Goal: Information Seeking & Learning: Learn about a topic

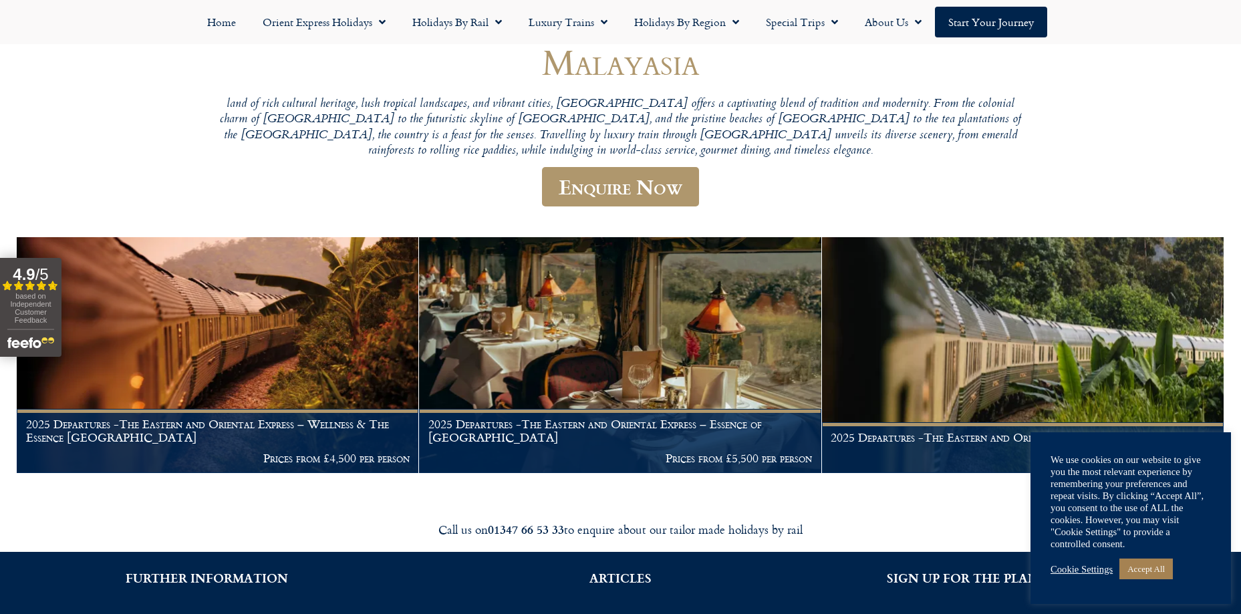
scroll to position [134, 0]
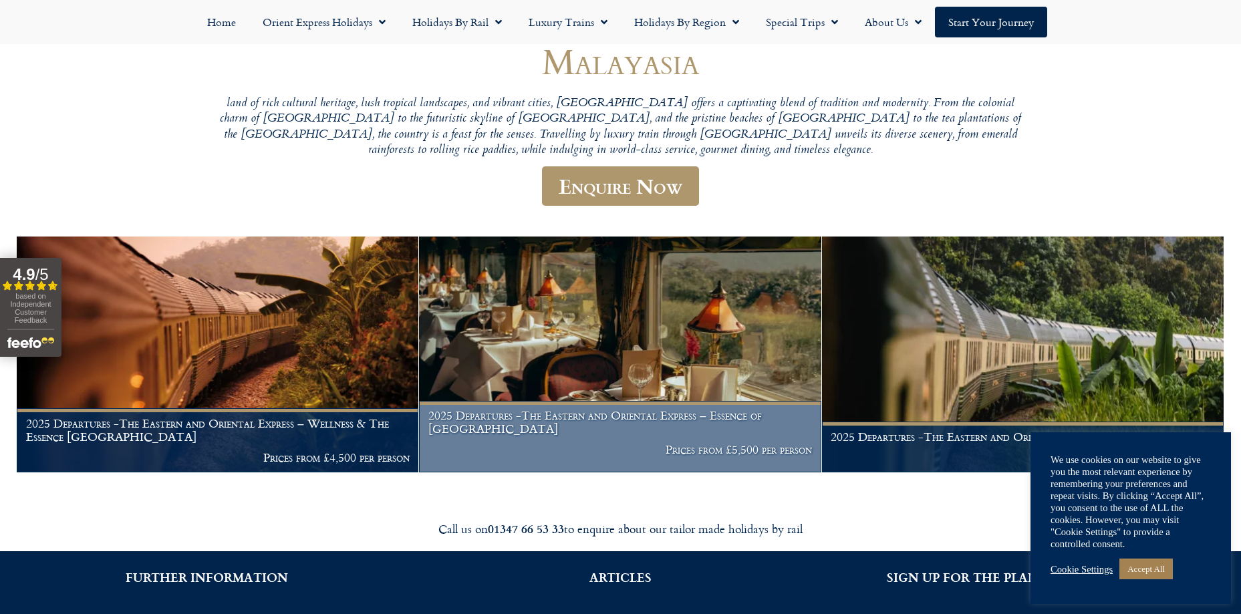
click at [679, 366] on img at bounding box center [620, 355] width 402 height 236
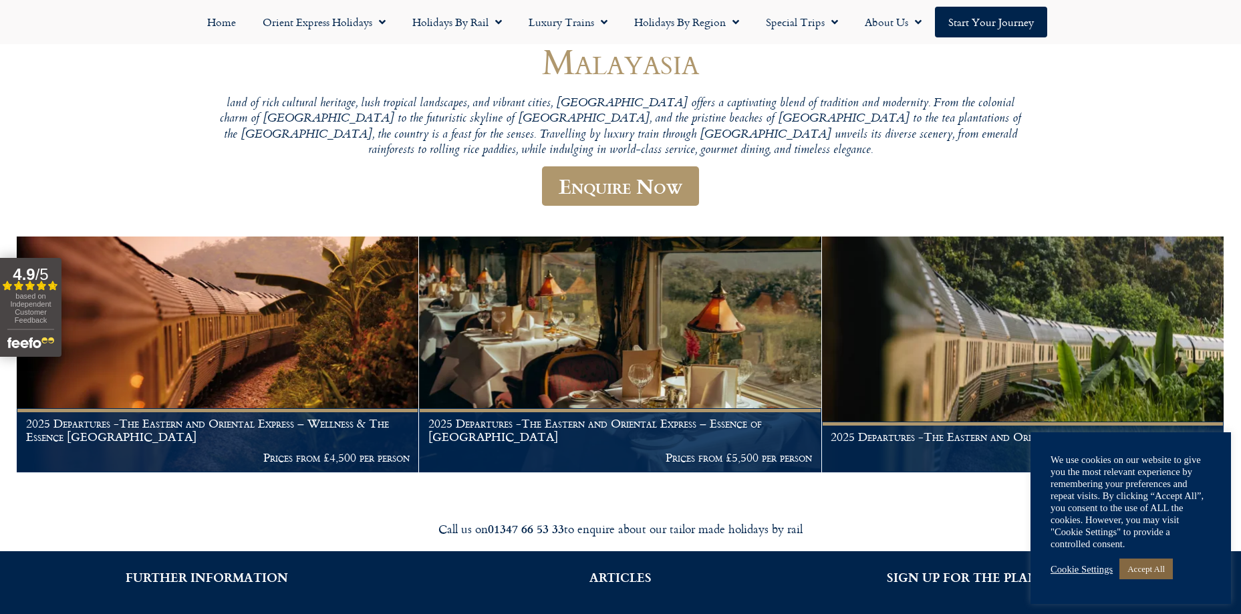
click at [1155, 570] on link "Accept All" at bounding box center [1146, 569] width 53 height 21
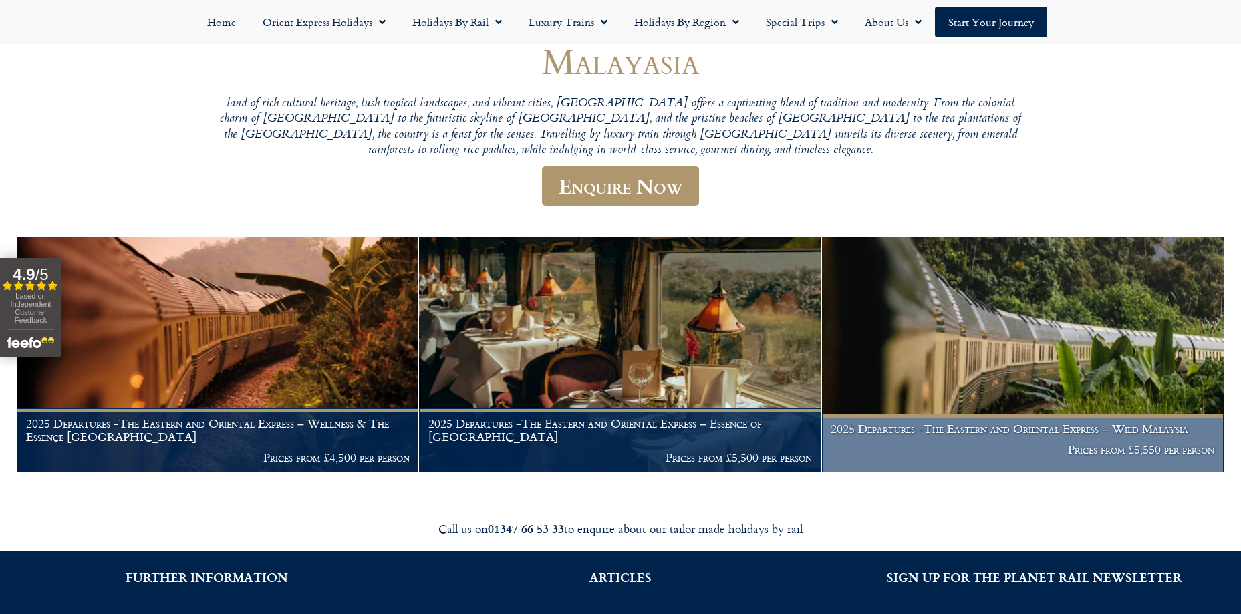
click at [1085, 362] on img at bounding box center [1023, 355] width 402 height 236
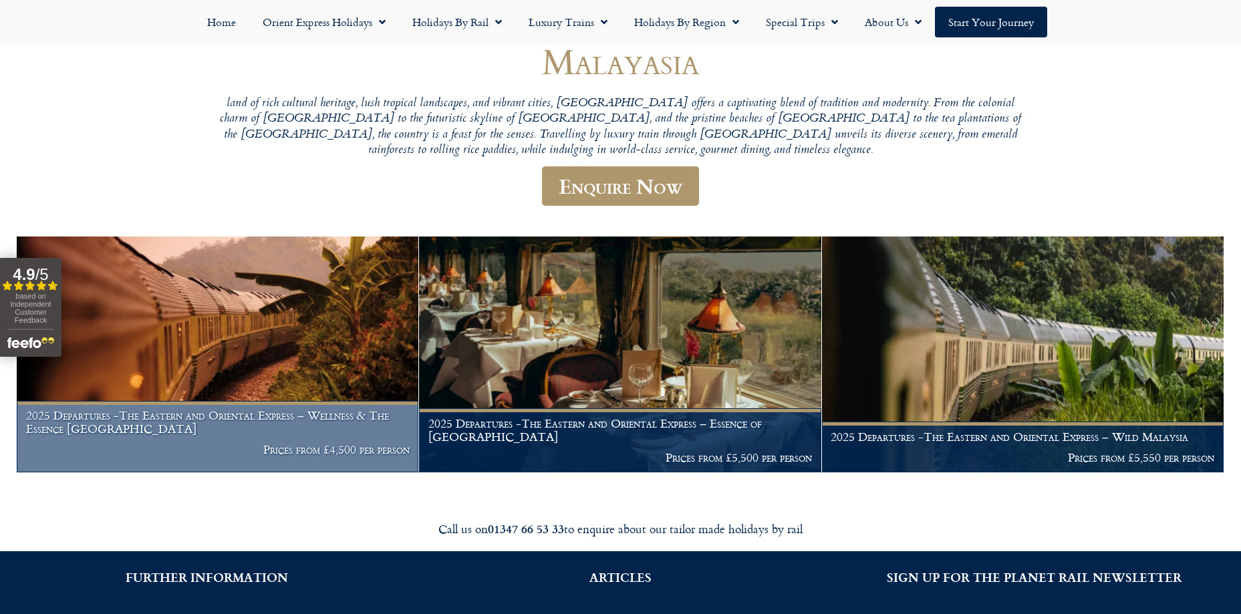
click at [225, 402] on figcaption "2025 Departures -The Eastern and Oriental Express – Wellness & The Essence Mala…" at bounding box center [218, 437] width 402 height 72
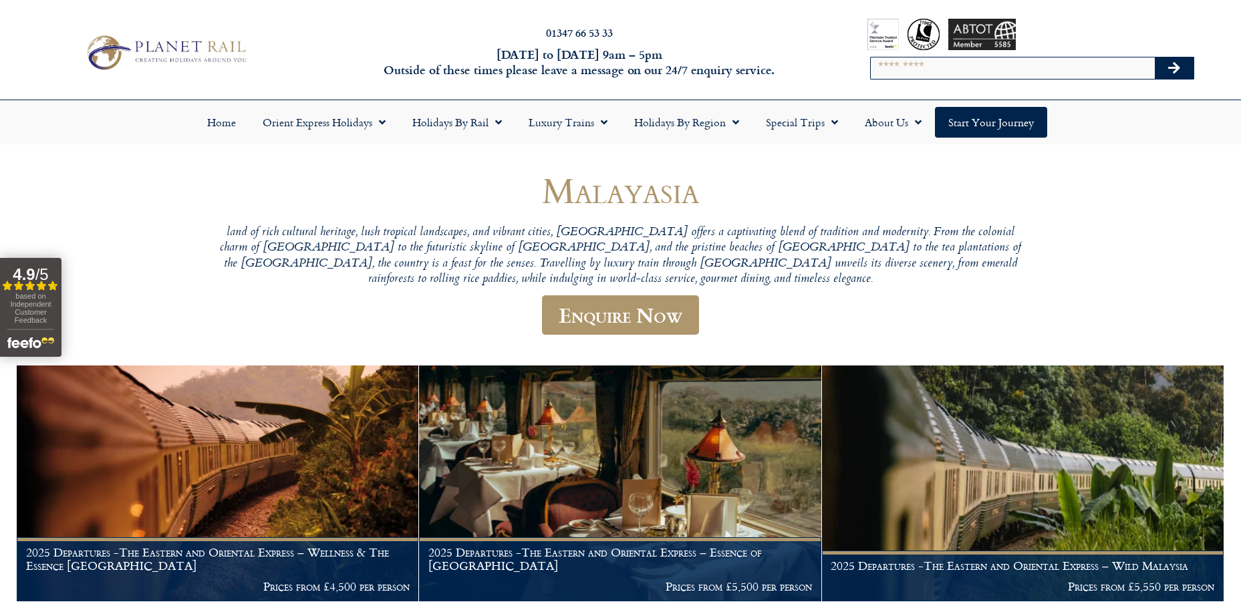
scroll to position [0, 0]
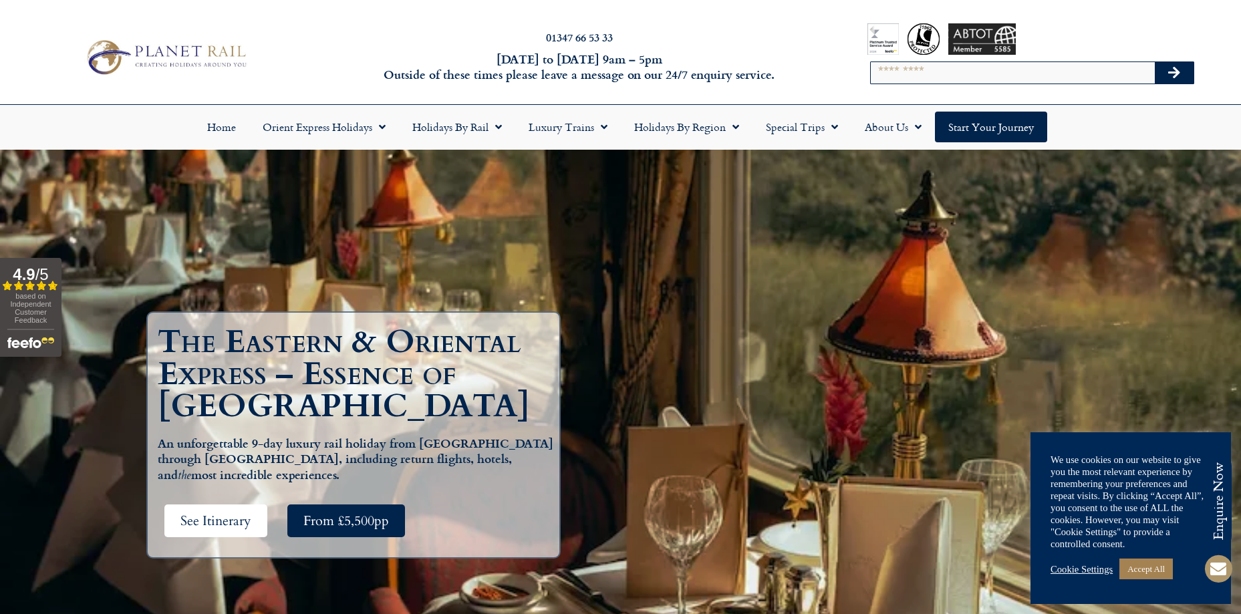
click at [213, 529] on link "See Itinerary" at bounding box center [215, 521] width 103 height 33
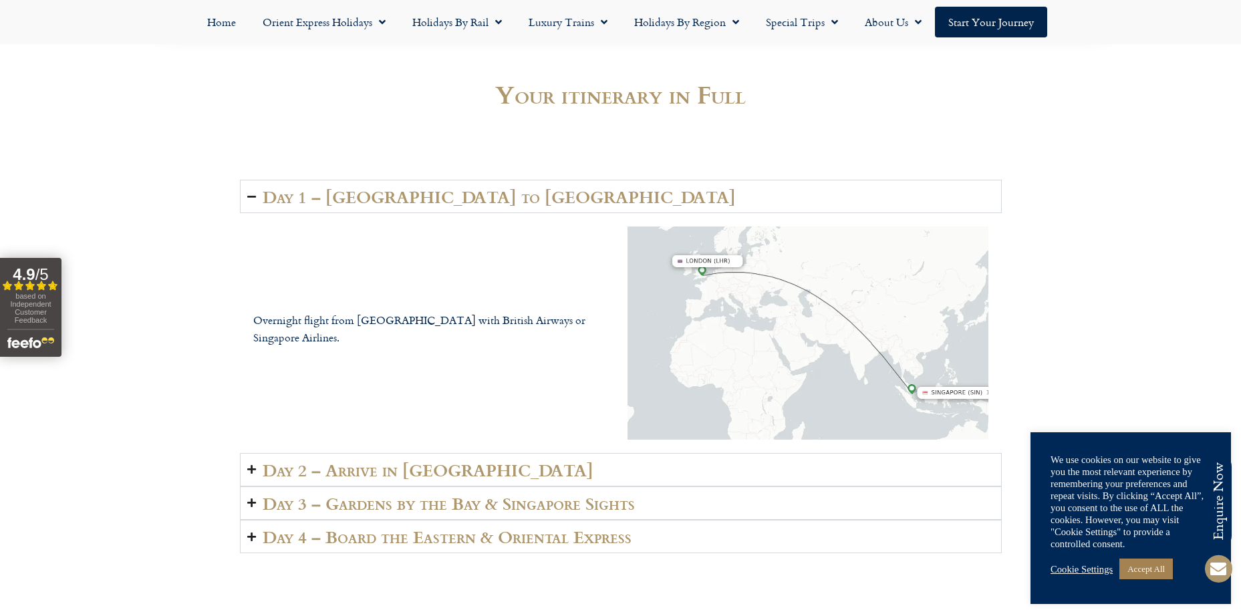
scroll to position [2008, 0]
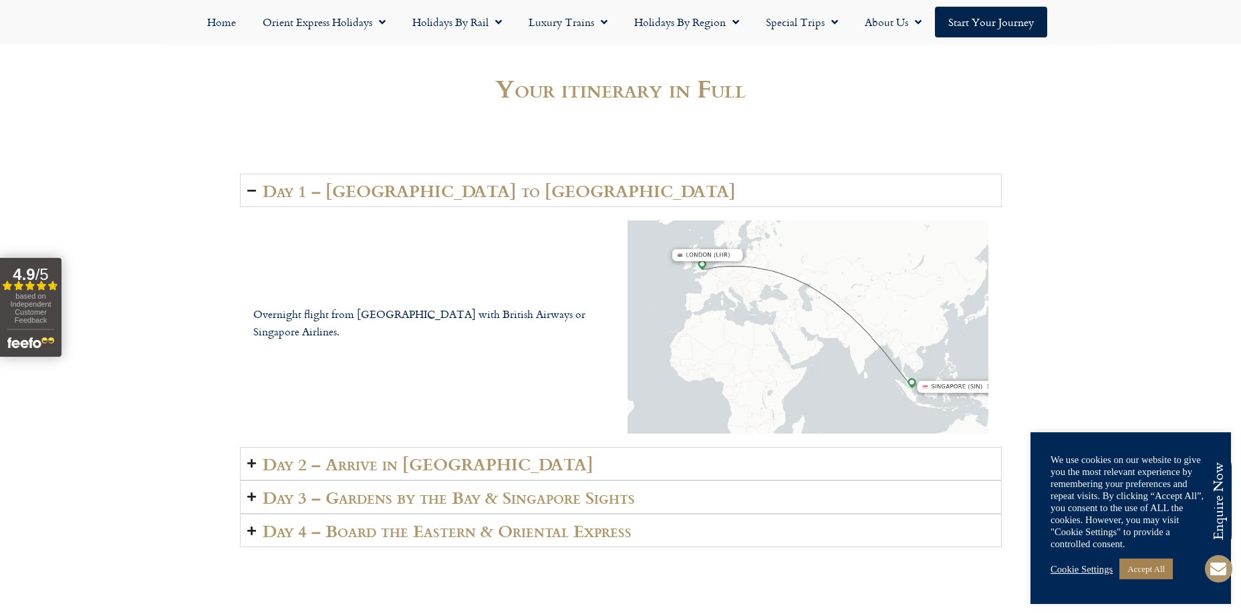
click at [430, 455] on h2 "Day 2 – Arrive in Singapore" at bounding box center [428, 464] width 331 height 19
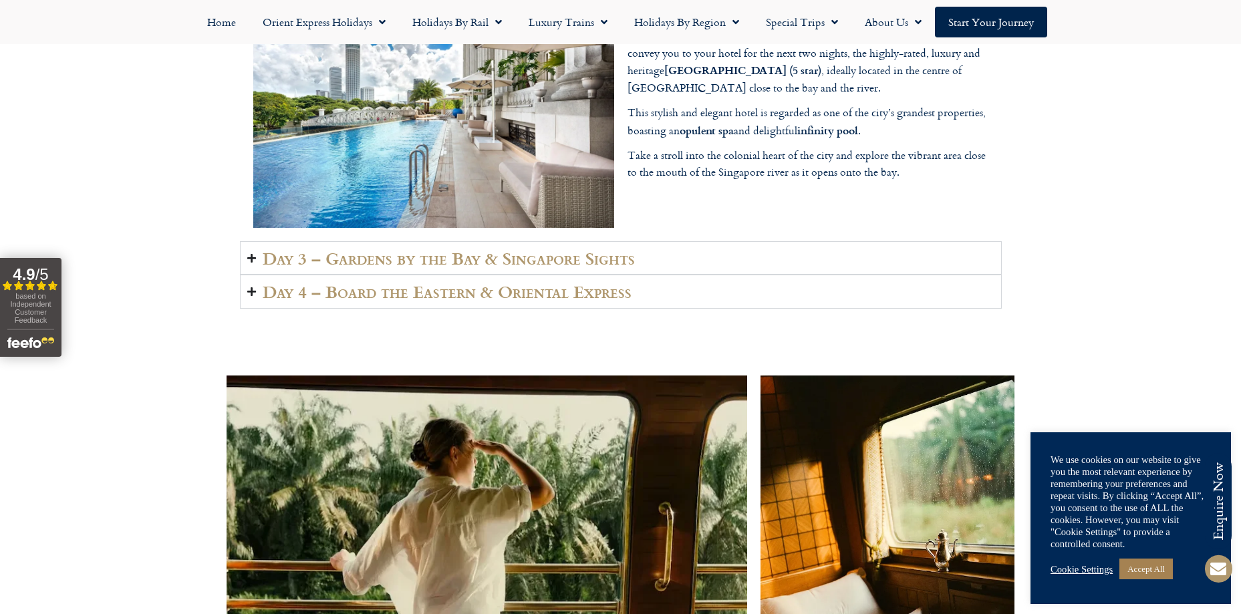
scroll to position [2276, 0]
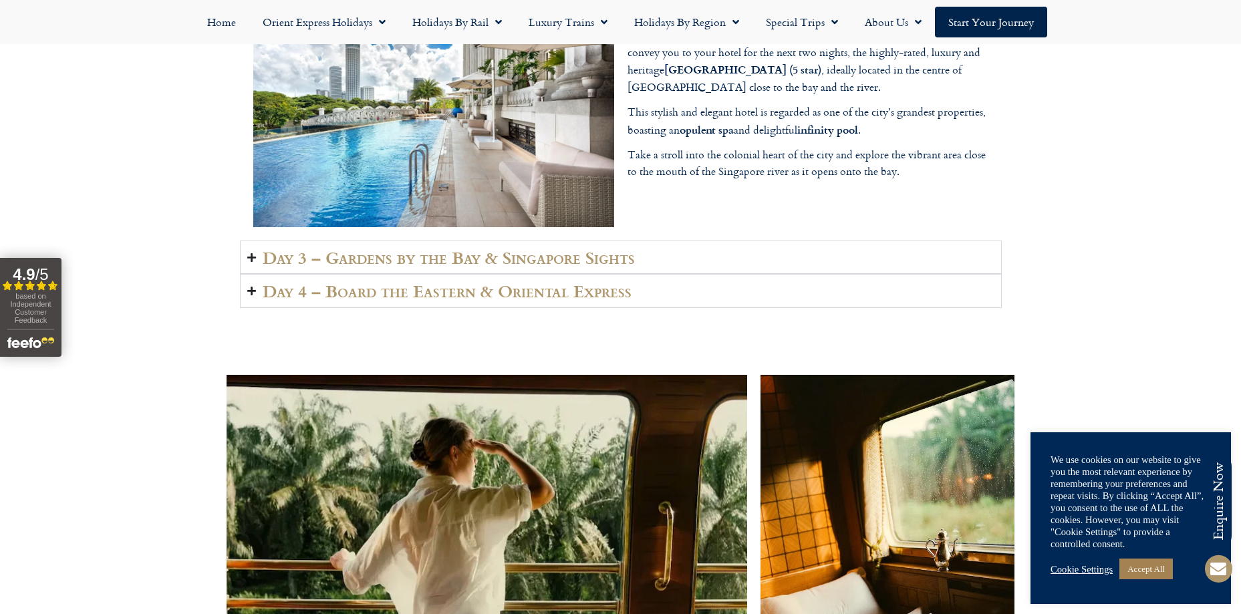
click at [554, 248] on h2 "Day 3 – Gardens by the Bay & Singapore Sights" at bounding box center [449, 257] width 372 height 19
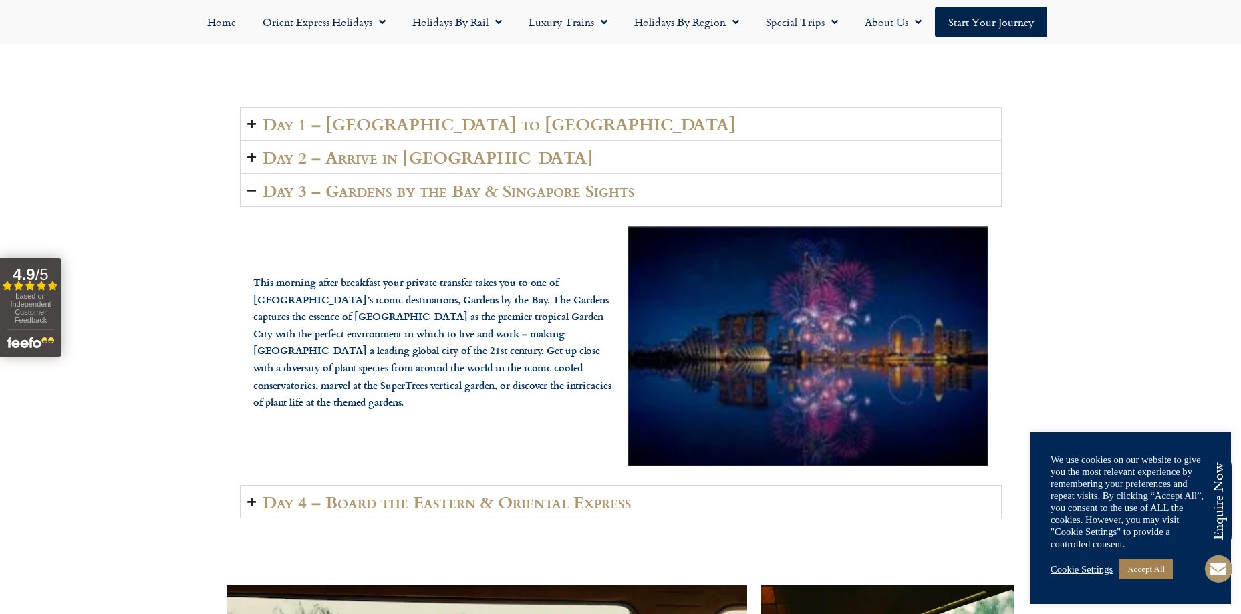
scroll to position [2209, 0]
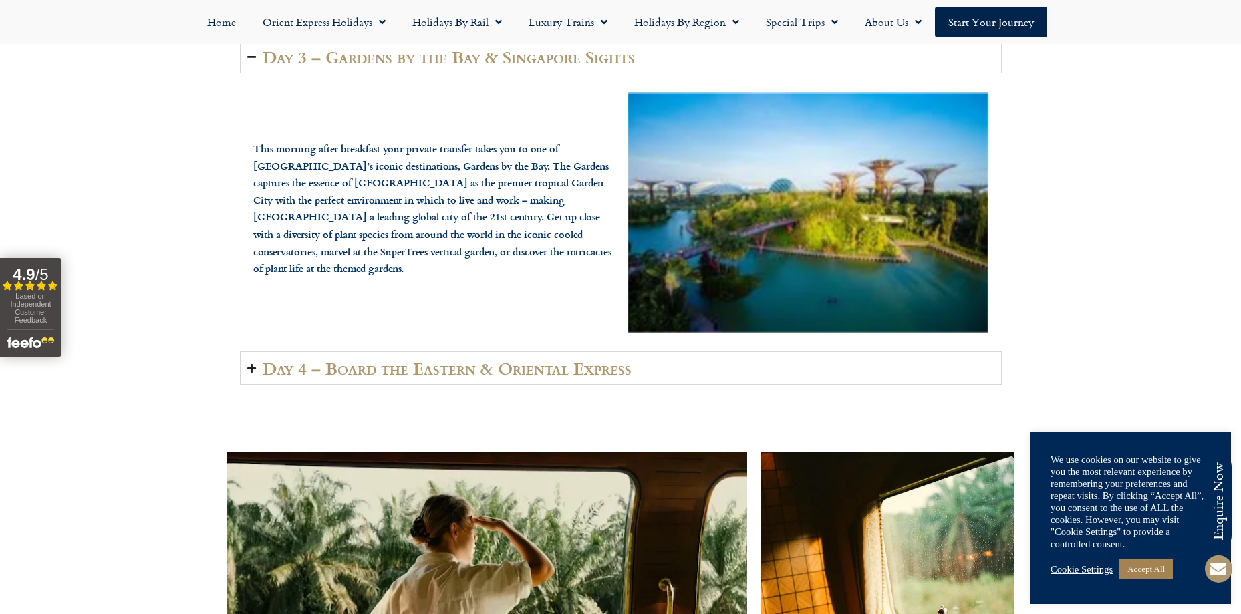
click at [496, 359] on h2 "Day 4 – Board the Eastern & Oriental Express" at bounding box center [447, 368] width 369 height 19
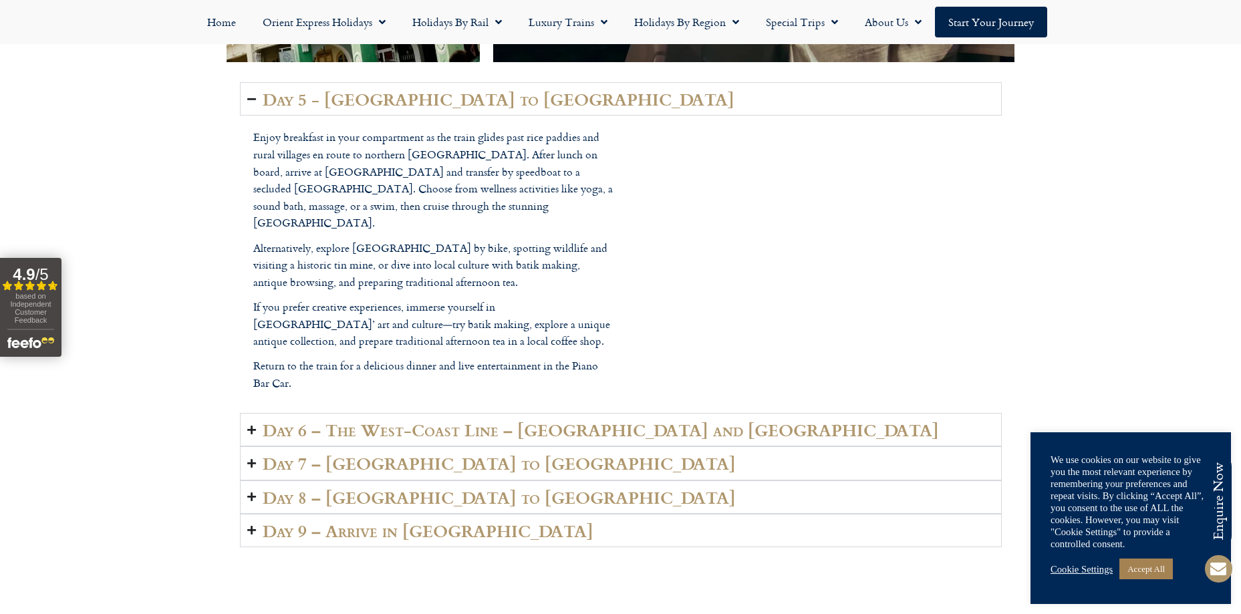
scroll to position [3278, 0]
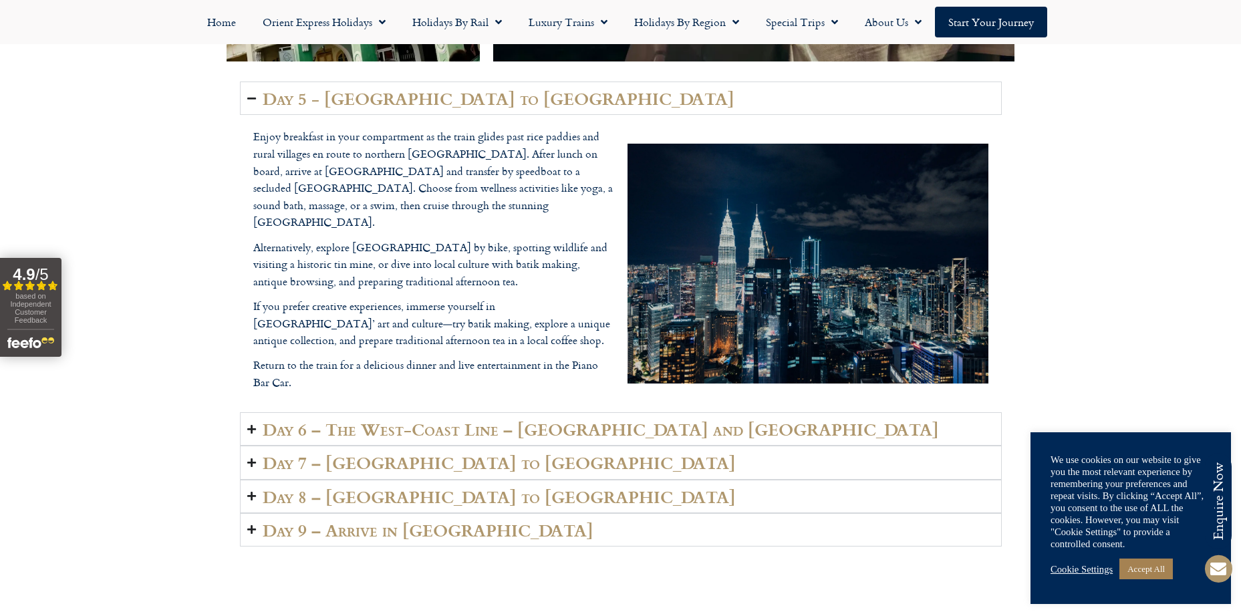
click at [543, 420] on h2 "Day 6 – The West-Coast Line – Butterworth and Penang" at bounding box center [601, 429] width 677 height 19
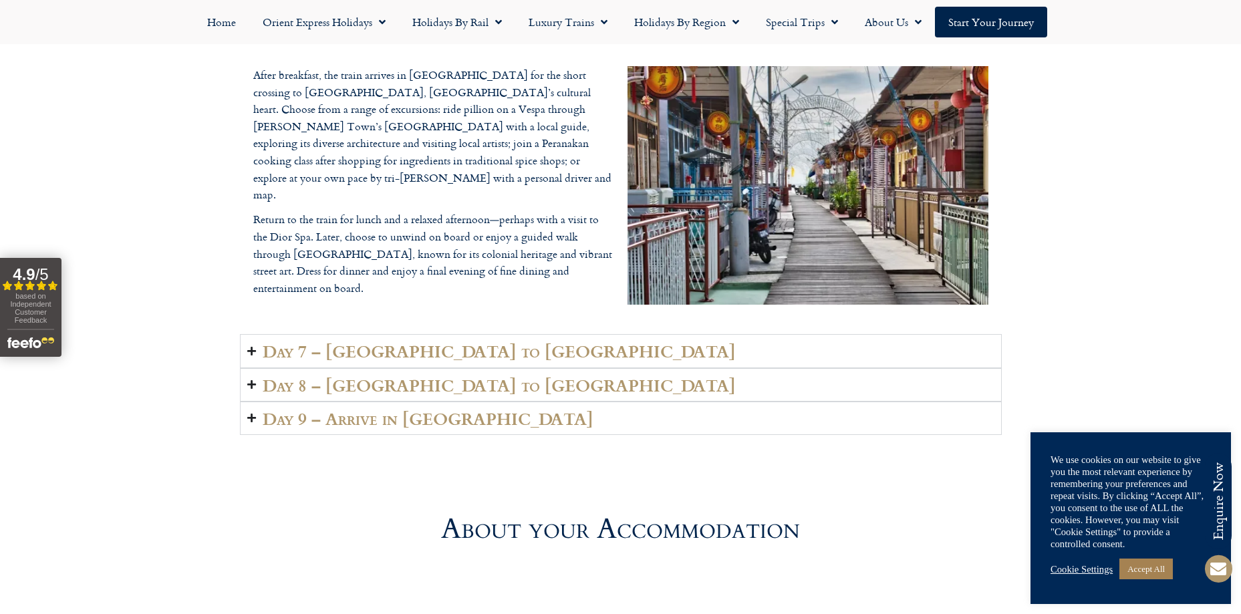
scroll to position [3412, 0]
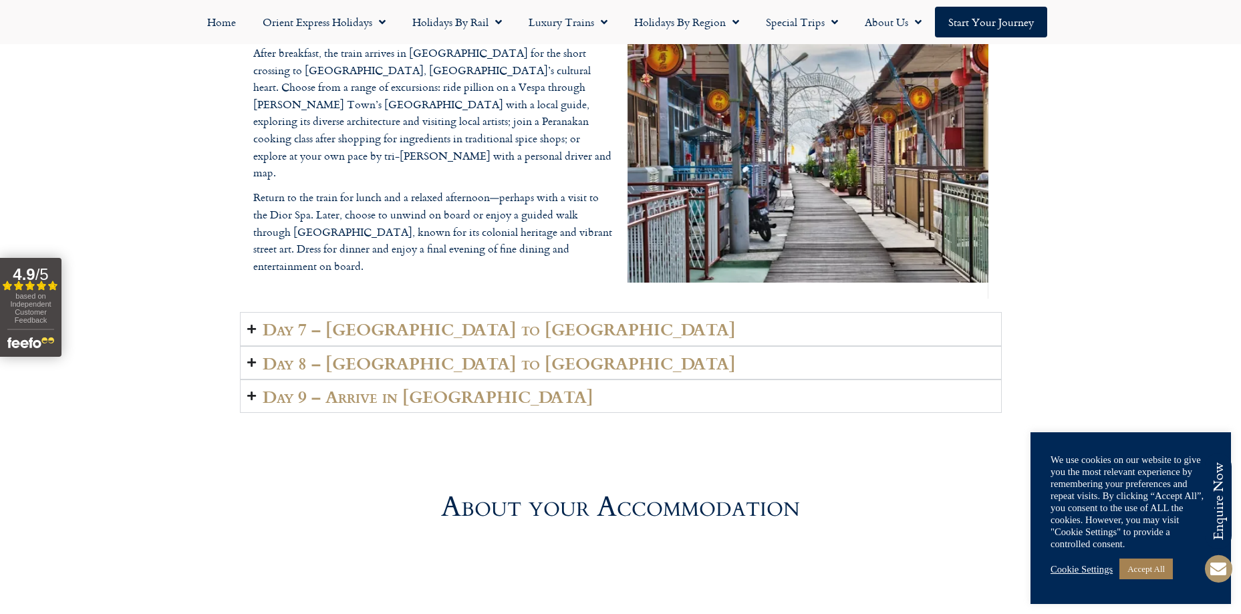
click at [477, 320] on h2 "Day 7 – Johor to Singapore" at bounding box center [499, 329] width 473 height 19
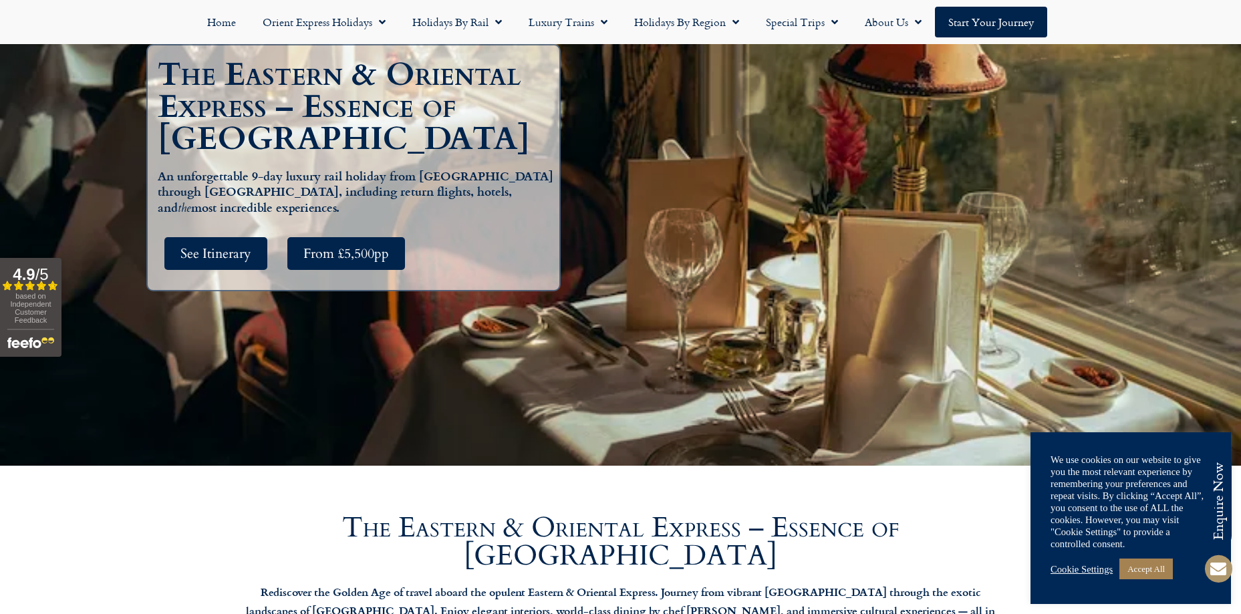
scroll to position [67, 0]
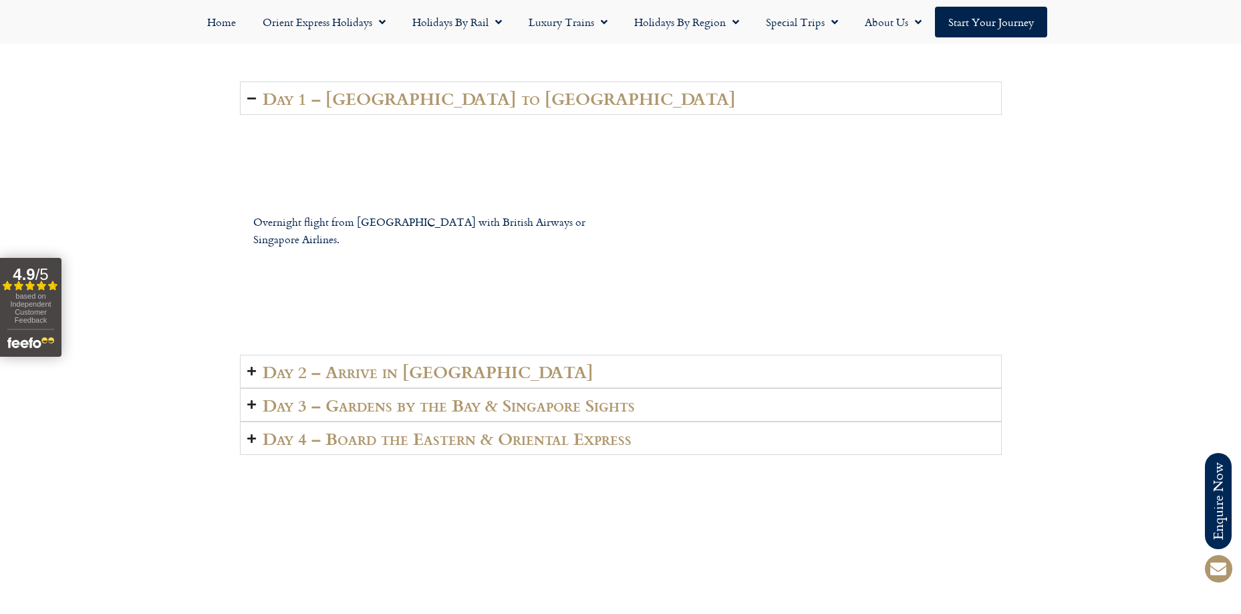
scroll to position [2206, 0]
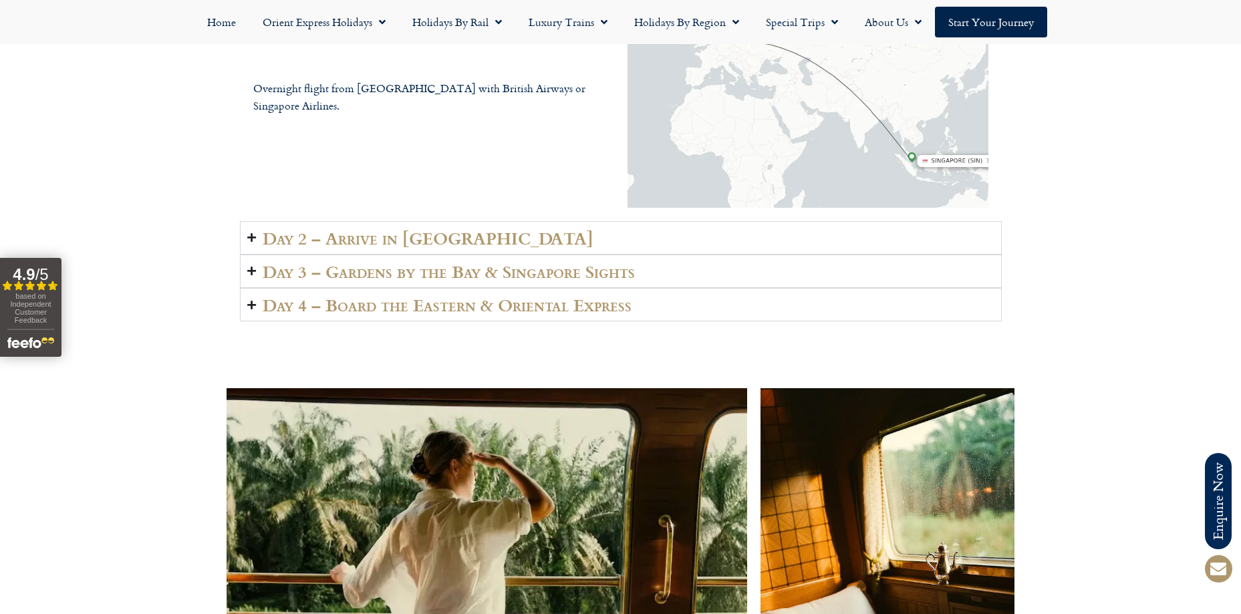
click at [527, 262] on h2 "Day 3 – Gardens by the Bay & Singapore Sights" at bounding box center [449, 271] width 372 height 19
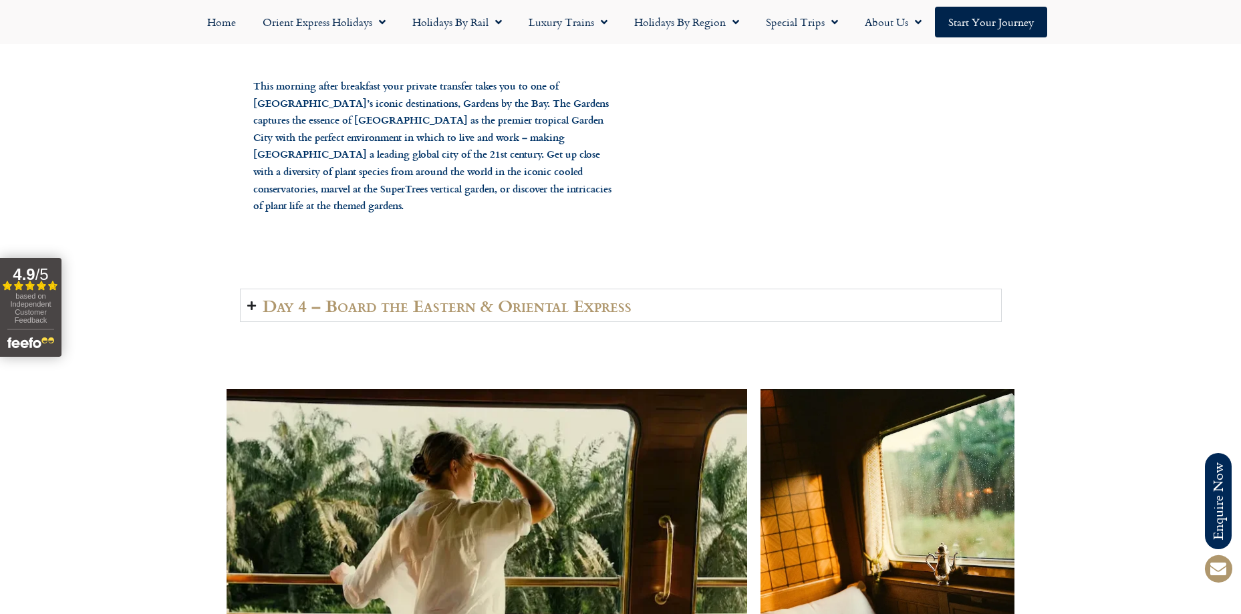
scroll to position [2273, 0]
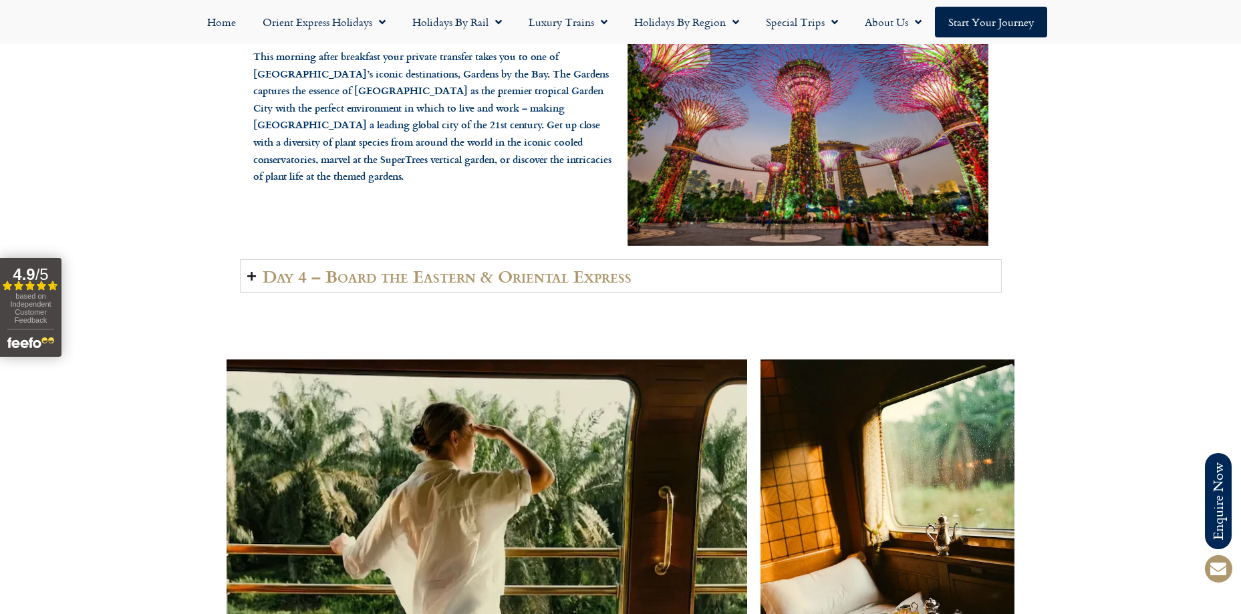
click at [525, 267] on h2 "Day 4 – Board the Eastern & Oriental Express" at bounding box center [447, 276] width 369 height 19
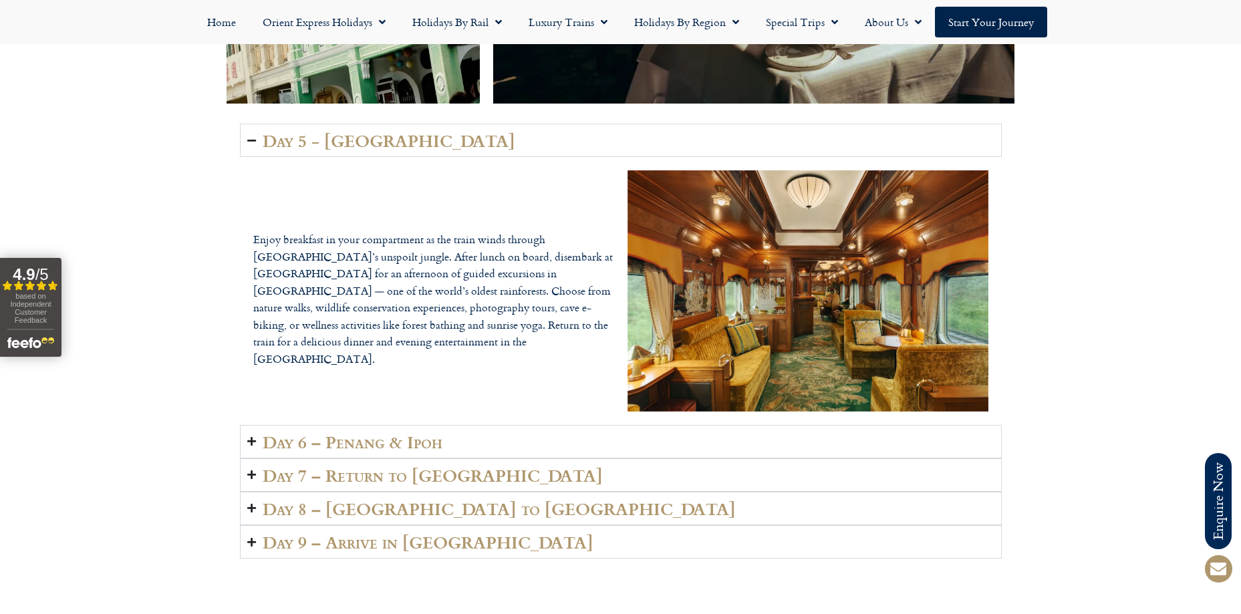
scroll to position [3209, 0]
click at [394, 432] on h2 "Day 6 – Penang & Ipoh" at bounding box center [353, 441] width 180 height 19
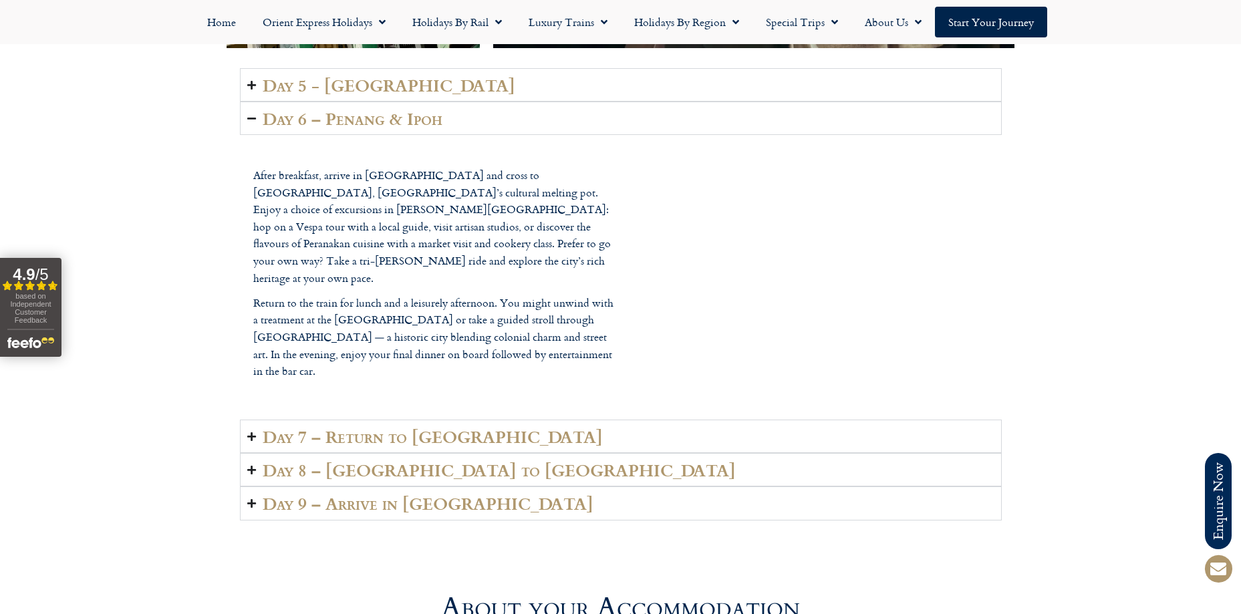
scroll to position [3343, 0]
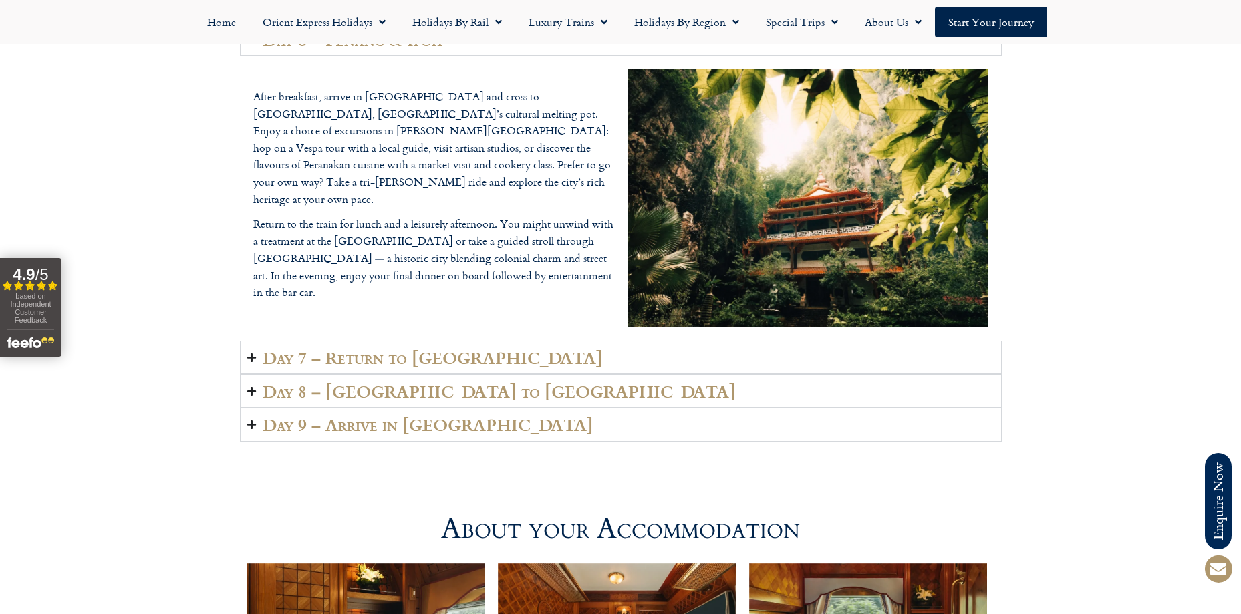
click at [454, 348] on h2 "Day 7 – Return to Singapore" at bounding box center [433, 357] width 340 height 19
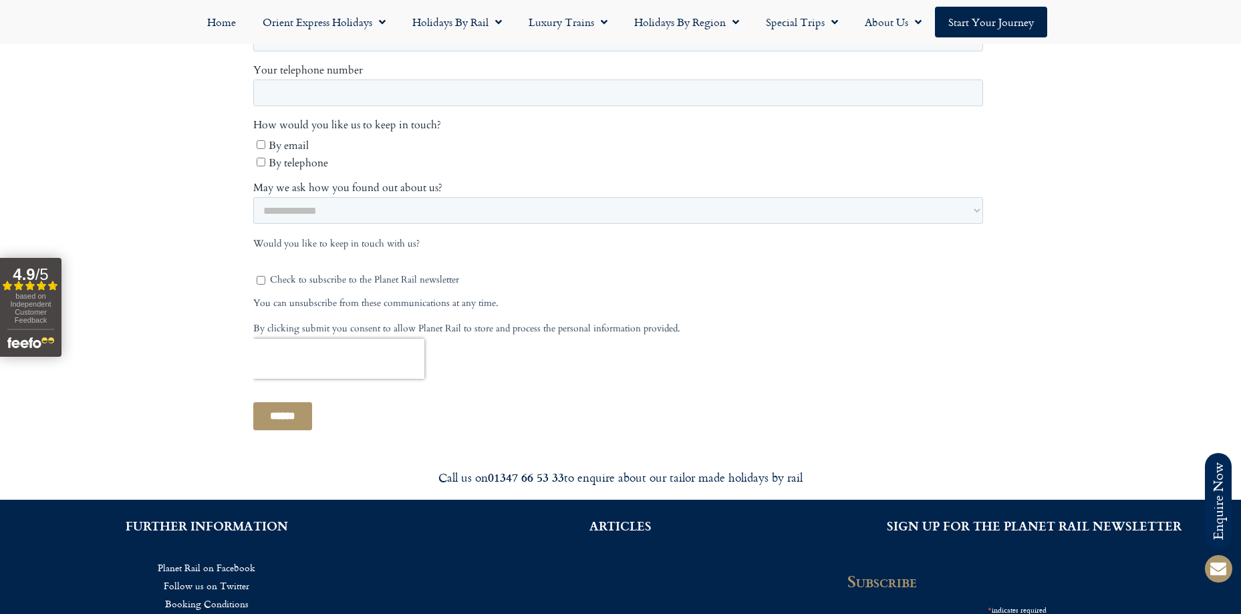
scroll to position [5148, 0]
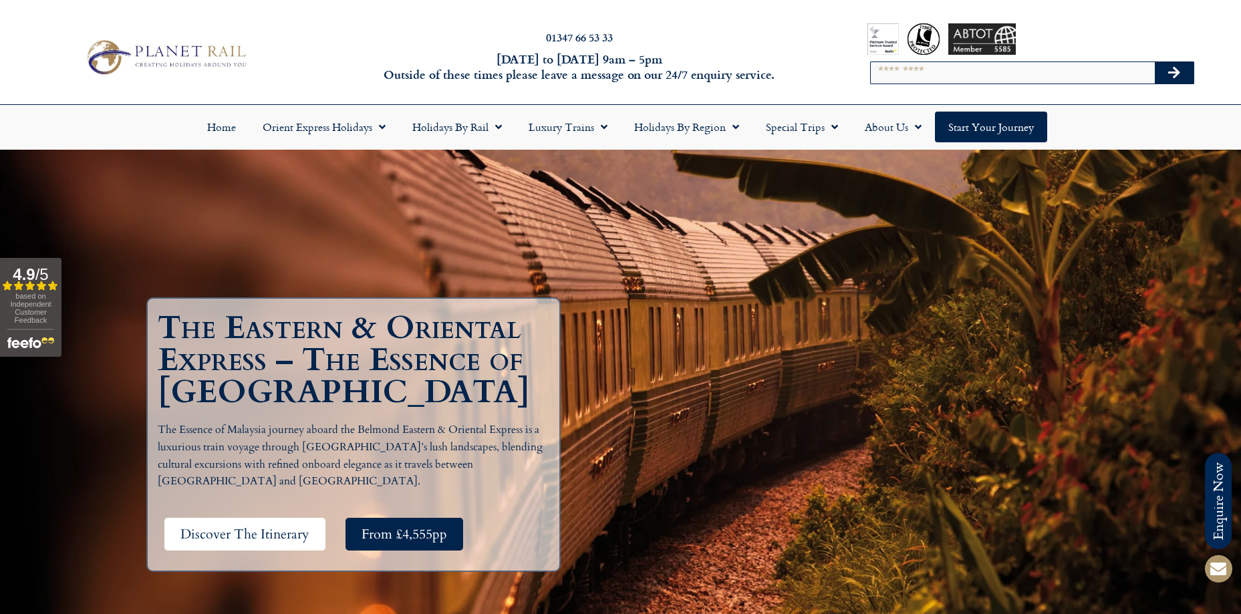
click at [260, 526] on span "Discover The Itinerary" at bounding box center [245, 534] width 129 height 17
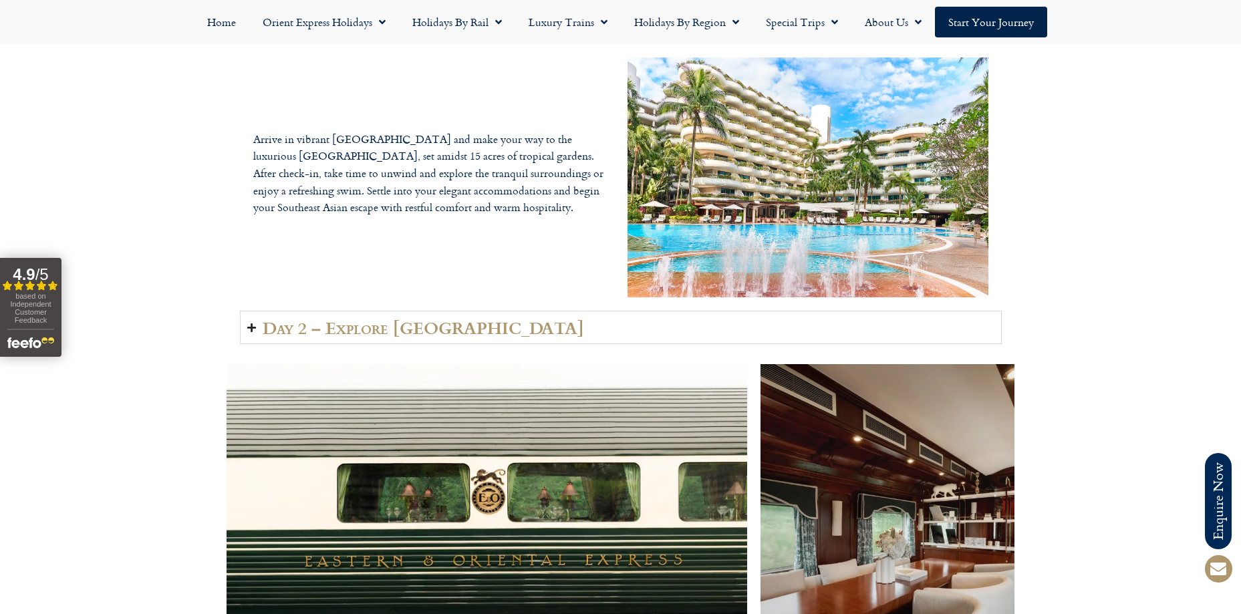
scroll to position [2314, 0]
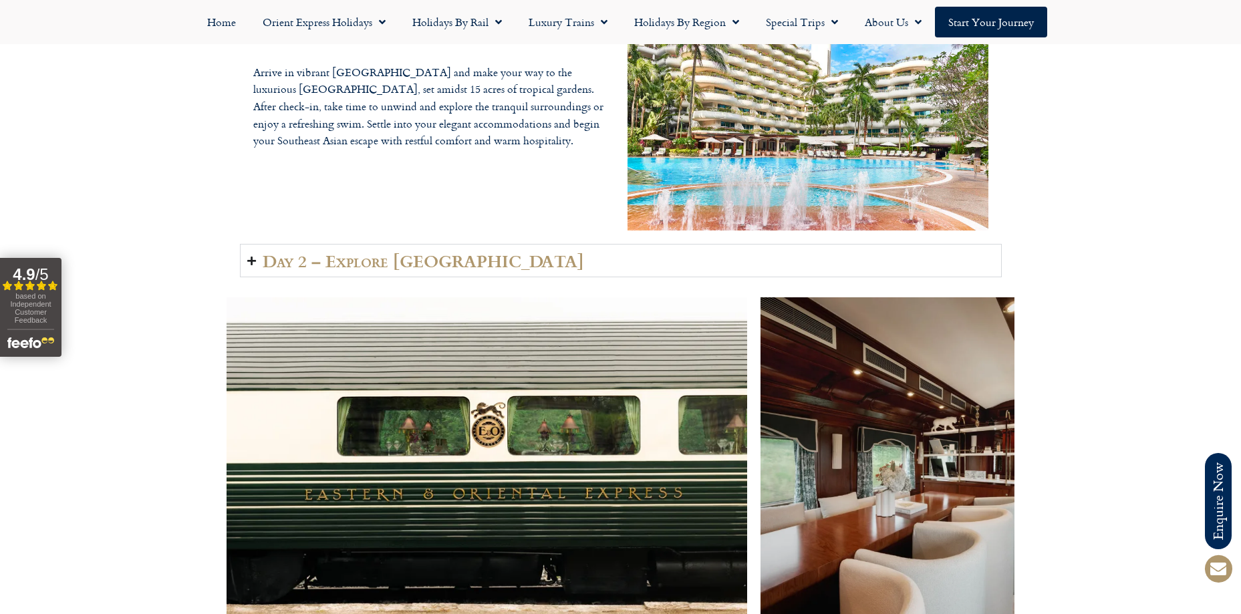
click at [380, 251] on h2 "Day 2 – Explore Singapore" at bounding box center [424, 260] width 322 height 19
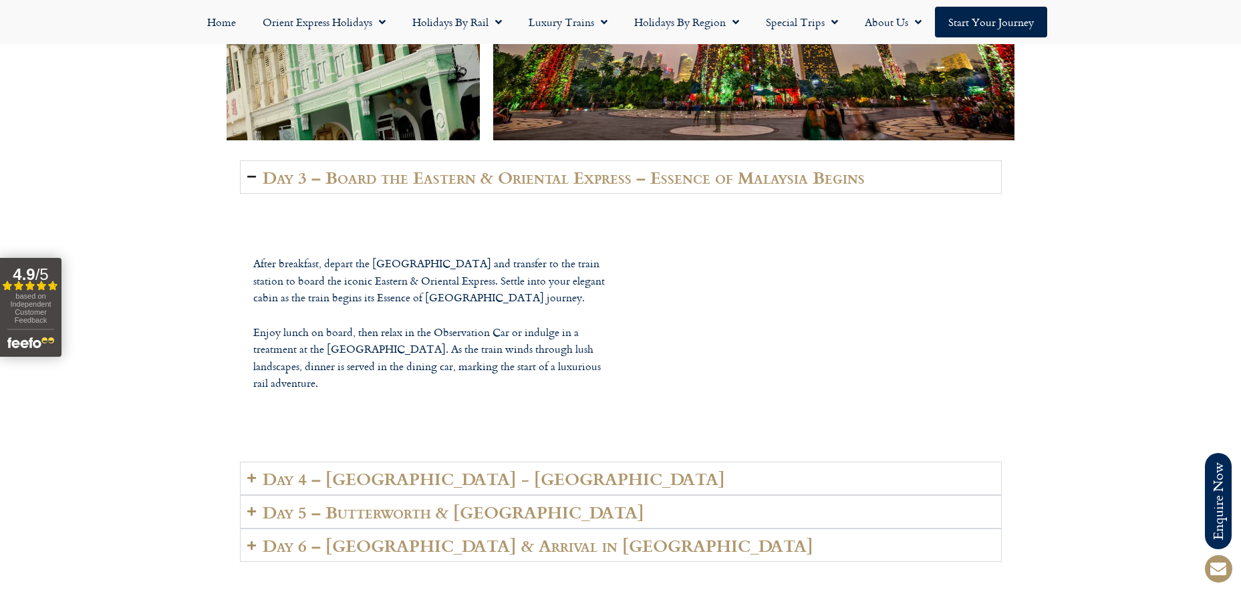
scroll to position [3116, 0]
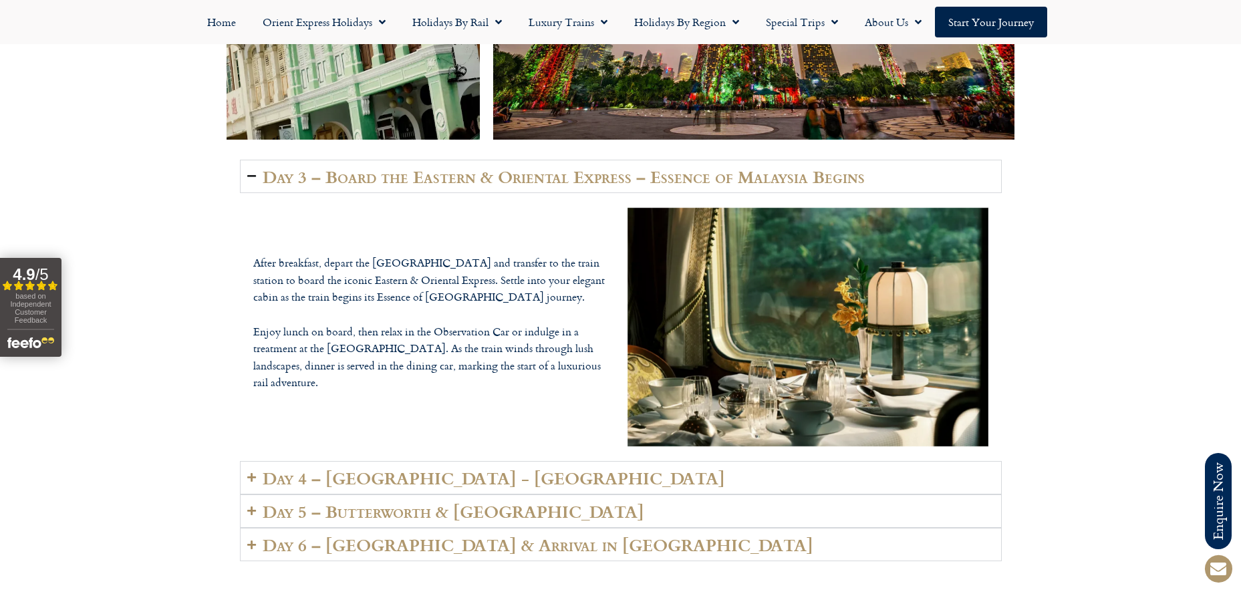
click at [402, 167] on h2 "Day 3 – Board the Eastern & Oriental Express – Essence of Malaysia Begins" at bounding box center [564, 176] width 602 height 19
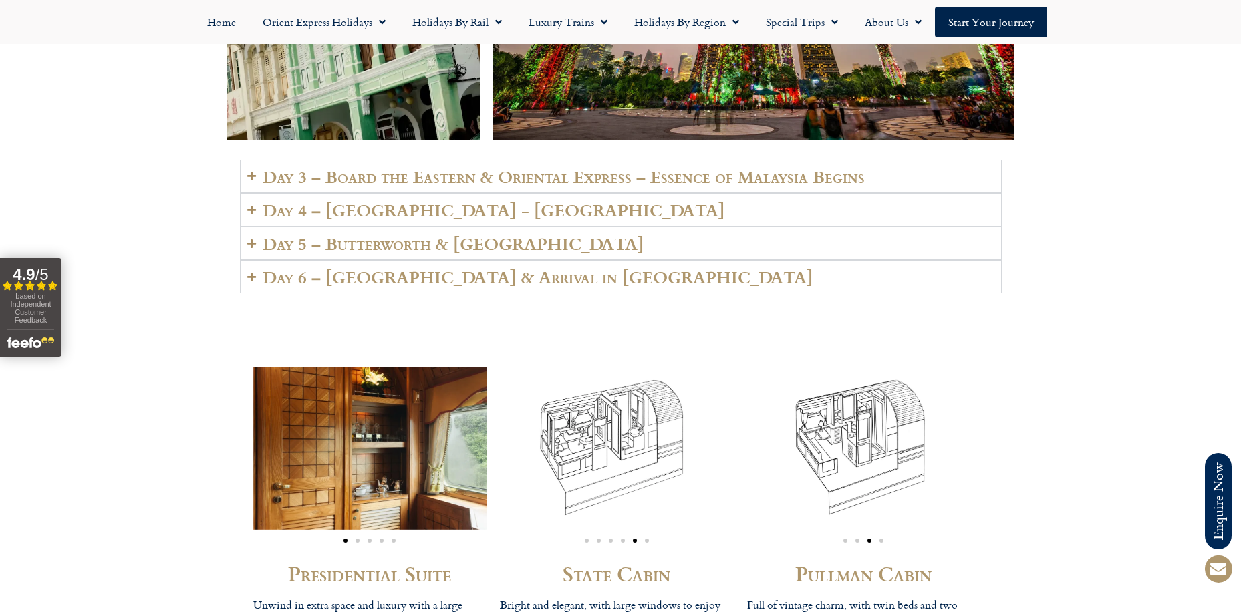
click at [398, 167] on h2 "Day 3 – Board the Eastern & Oriental Express – Essence of Malaysia Begins" at bounding box center [564, 176] width 602 height 19
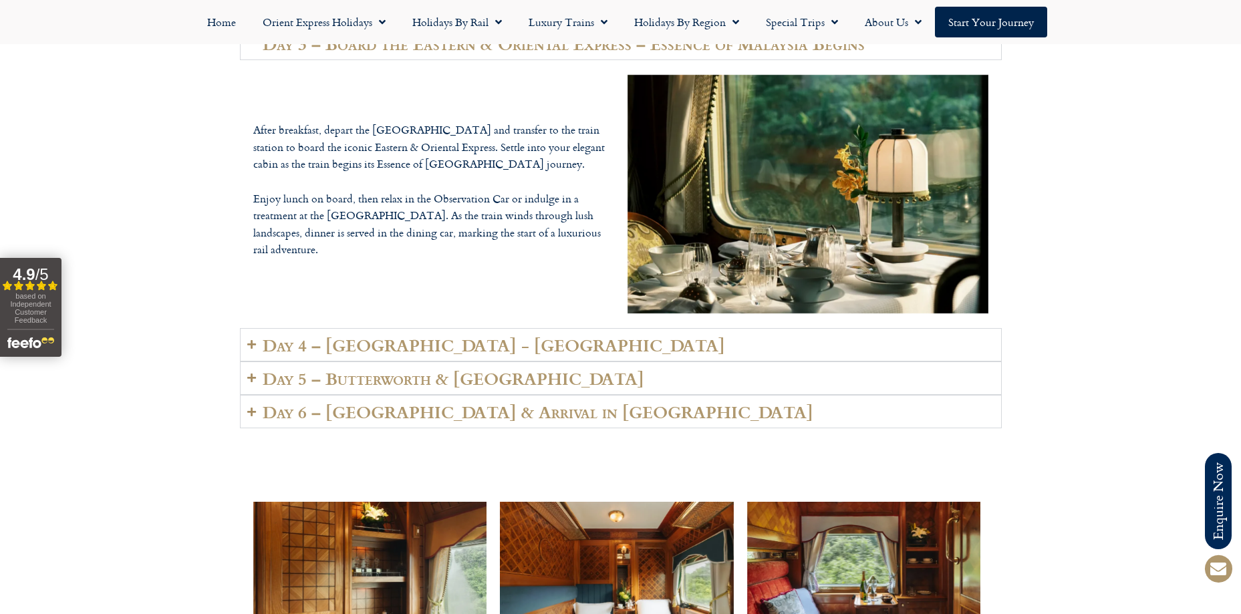
scroll to position [3250, 0]
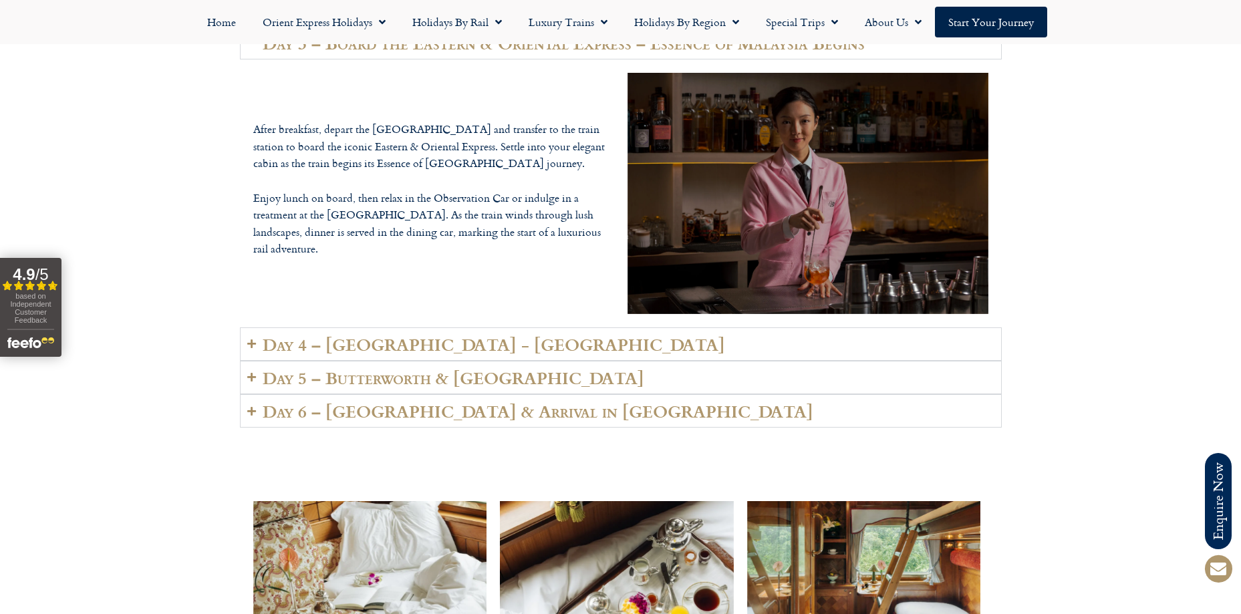
click at [399, 335] on h2 "Day 4 – Kuala Lumpur - Langkawi" at bounding box center [494, 344] width 463 height 19
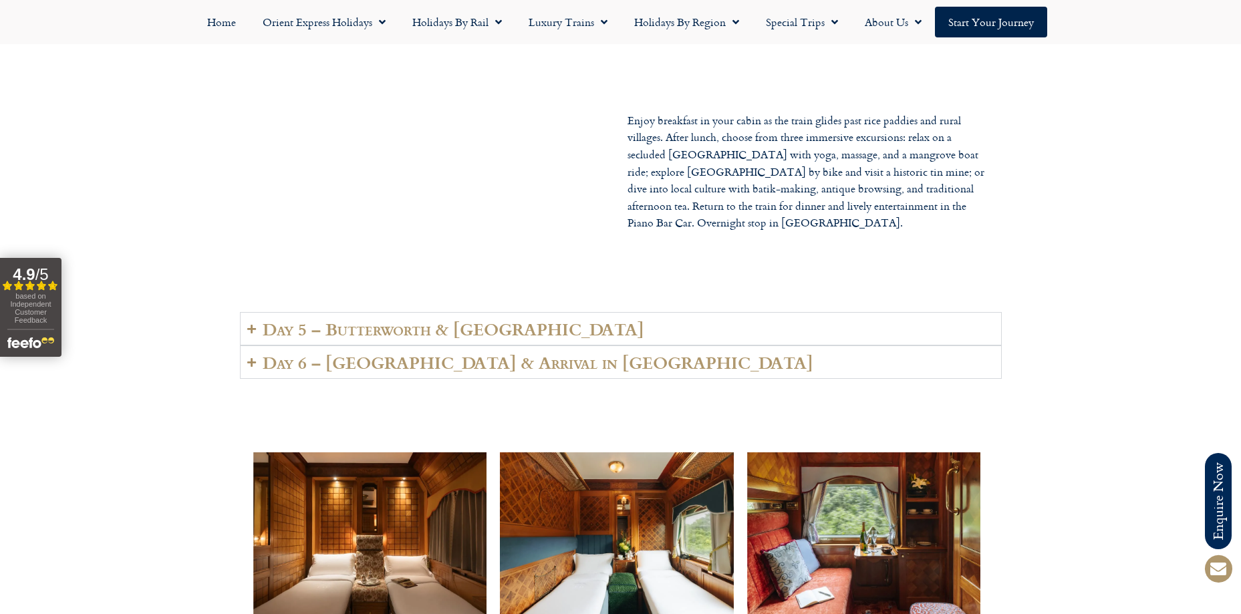
scroll to position [3383, 0]
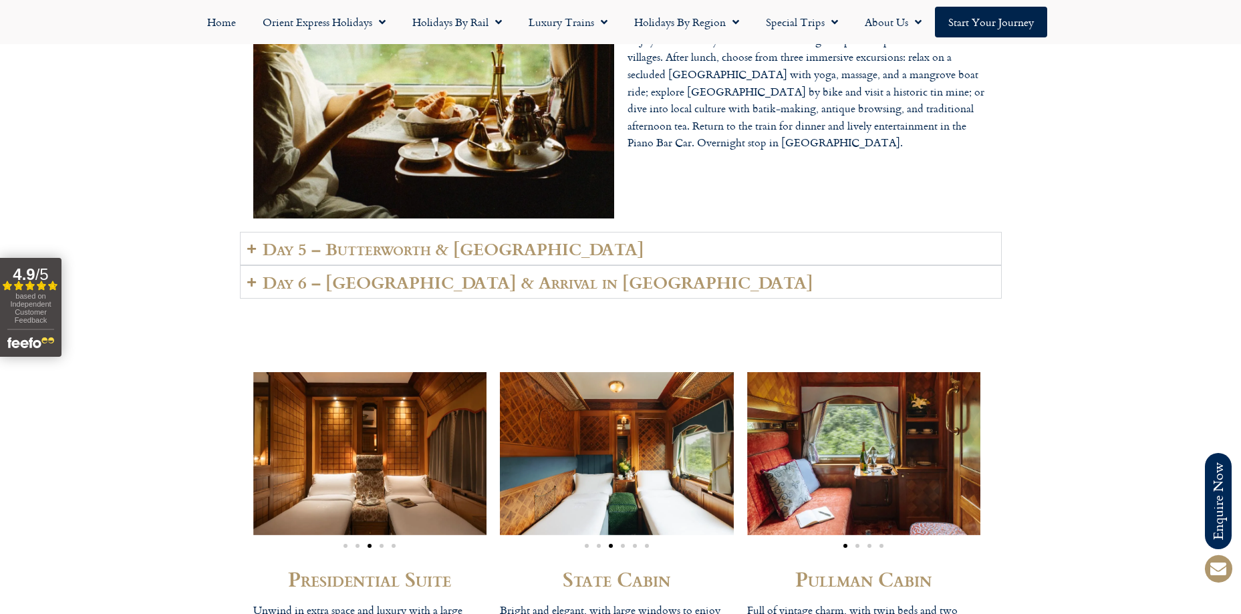
click at [429, 239] on h2 "Day 5 – Butterworth & Penang Island" at bounding box center [454, 248] width 382 height 19
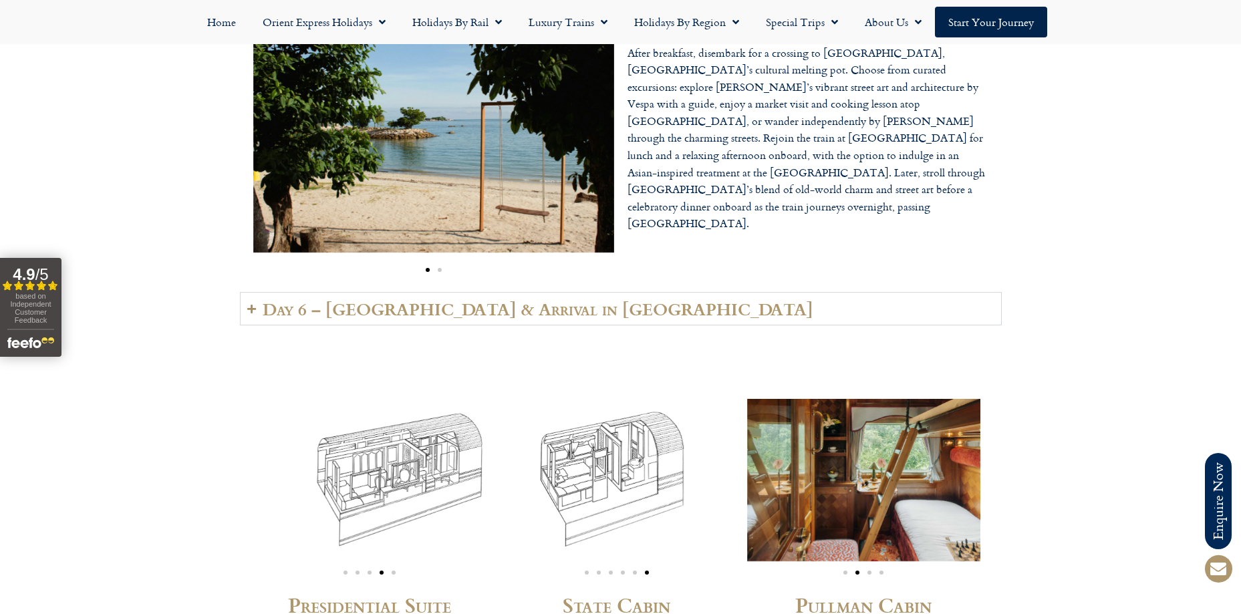
click at [408, 299] on h2 "Day 6 – Johor & Arrival in Singapore" at bounding box center [538, 308] width 551 height 19
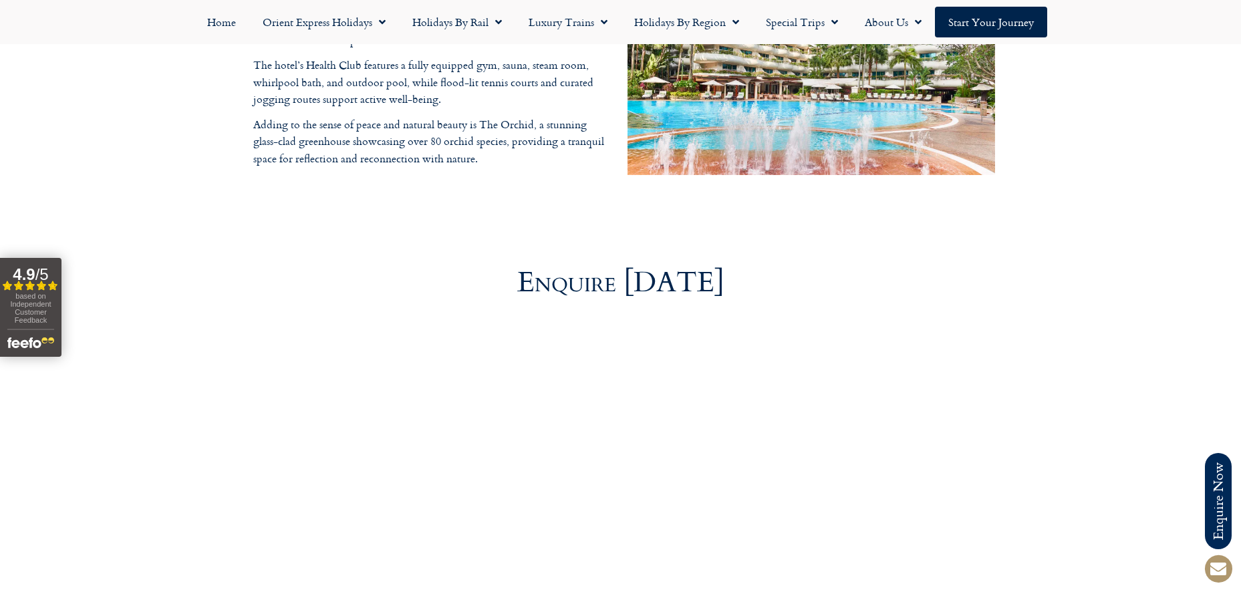
scroll to position [4319, 0]
